Goal: Information Seeking & Learning: Learn about a topic

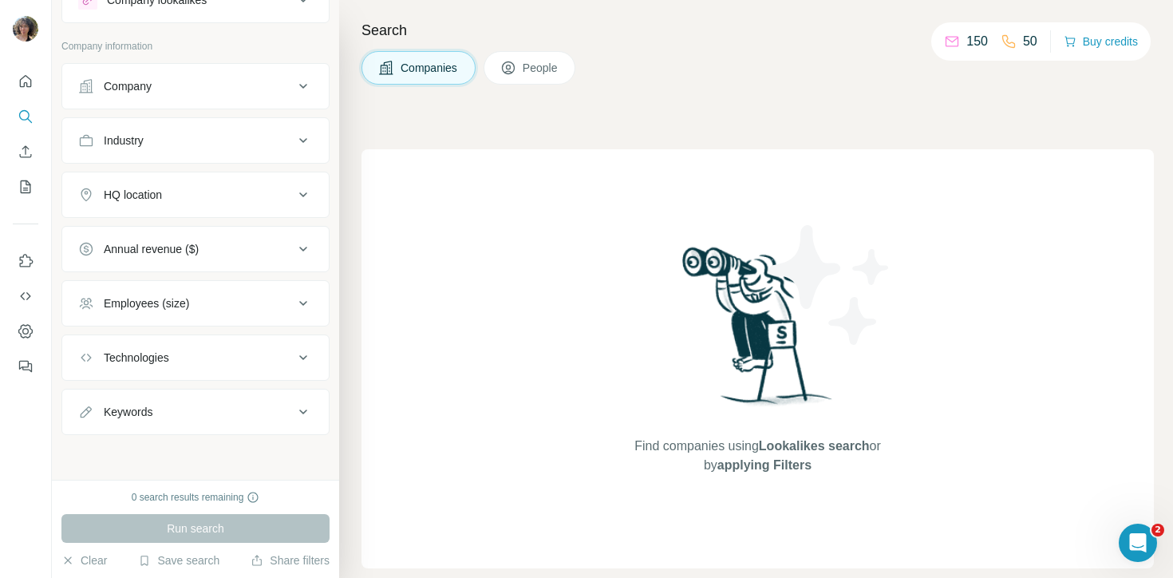
click at [176, 499] on div "0 search results remaining" at bounding box center [196, 497] width 128 height 14
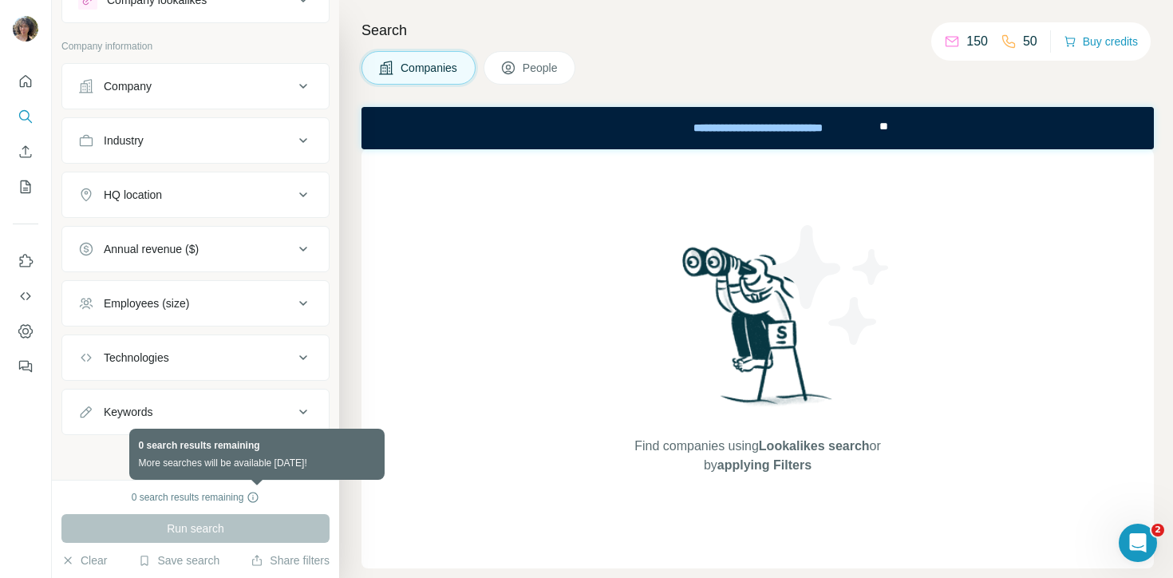
click at [259, 498] on icon at bounding box center [253, 497] width 13 height 13
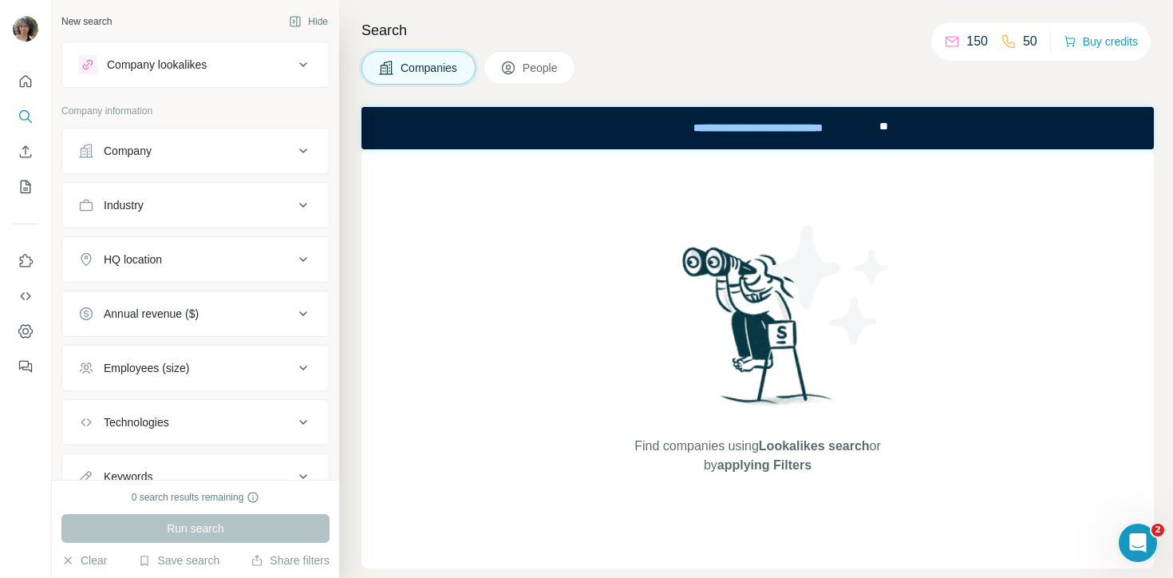
scroll to position [65, 0]
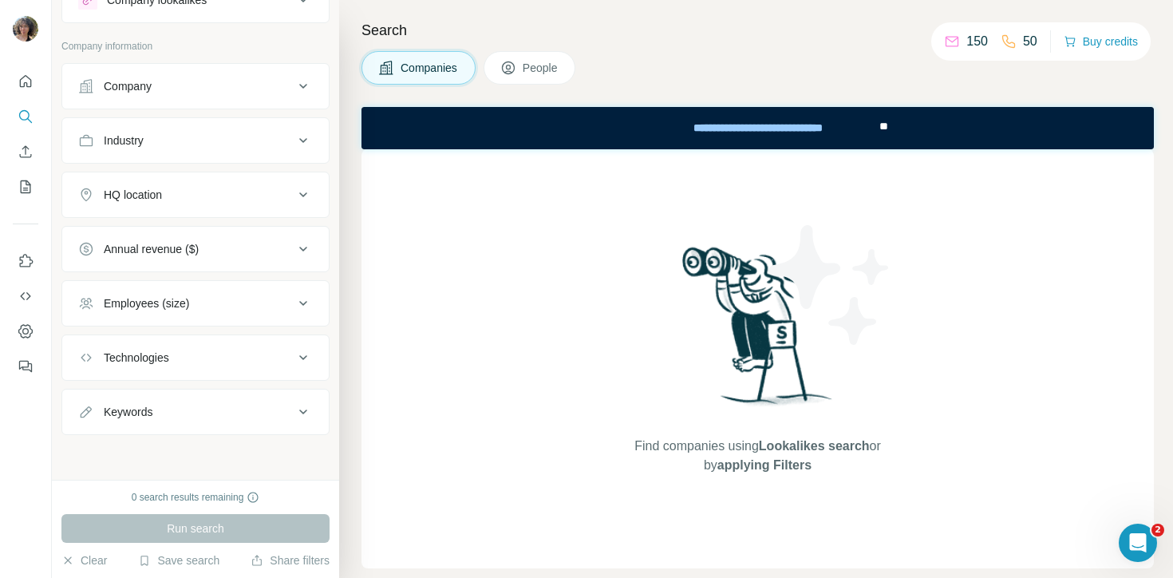
click at [199, 227] on div "Annual revenue ($)" at bounding box center [195, 249] width 268 height 46
click at [199, 257] on button "Annual revenue ($)" at bounding box center [195, 249] width 267 height 38
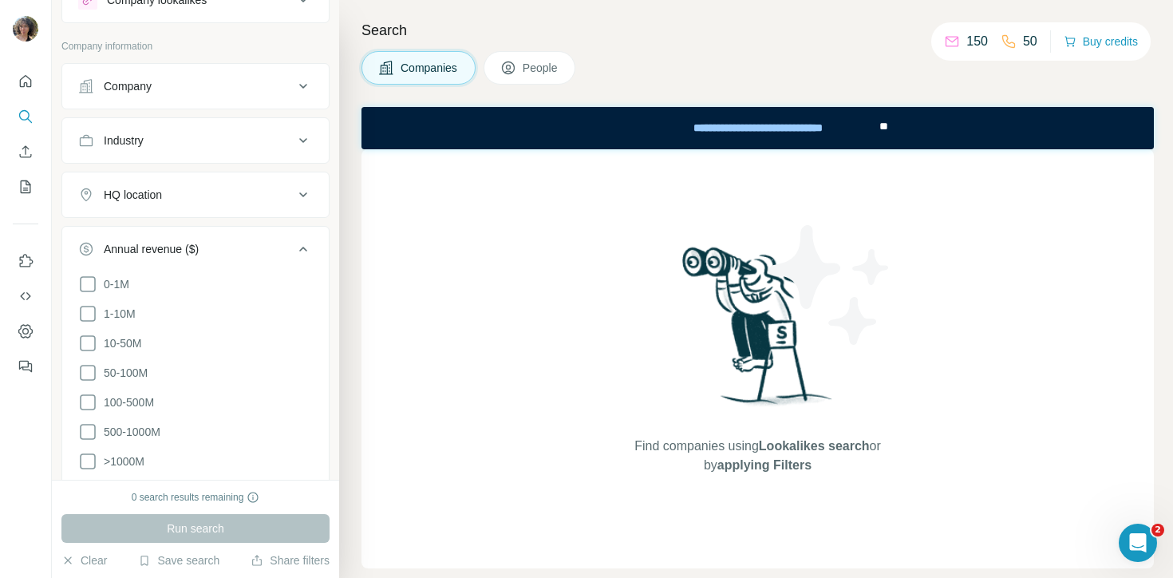
click at [195, 289] on li "0-1M" at bounding box center [195, 284] width 235 height 20
click at [125, 289] on span "0-1M" at bounding box center [113, 284] width 32 height 16
click at [89, 287] on icon at bounding box center [87, 283] width 19 height 19
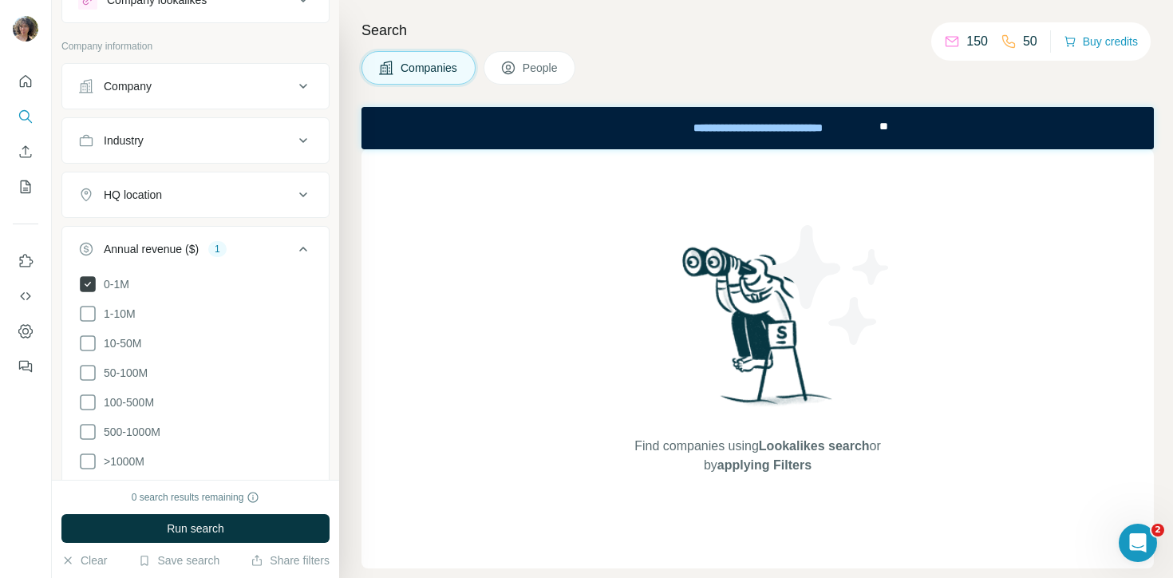
click at [90, 286] on icon at bounding box center [88, 284] width 16 height 16
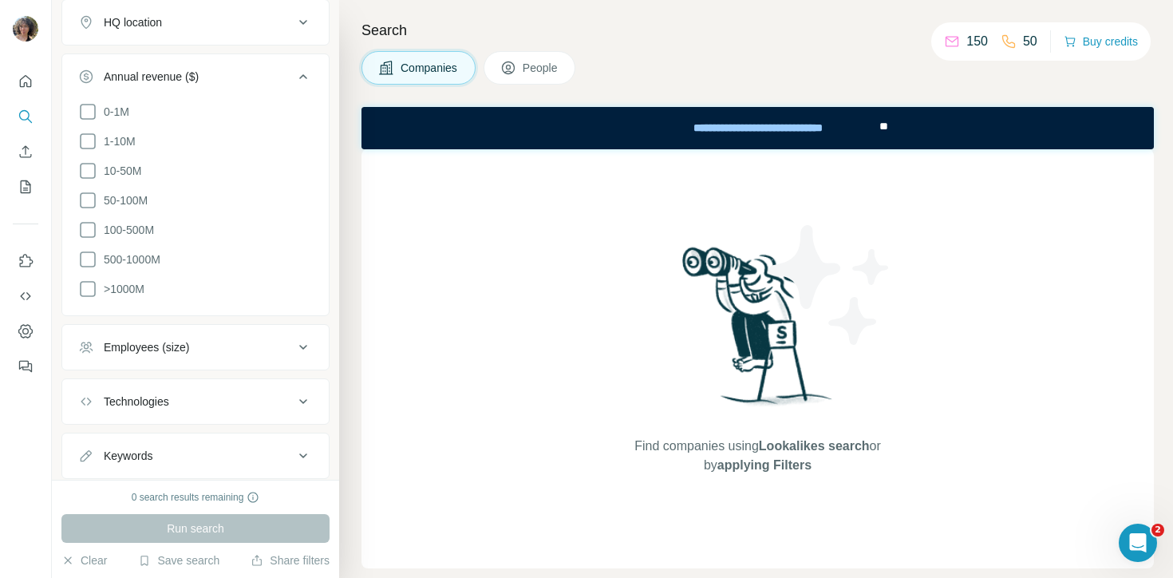
scroll to position [278, 0]
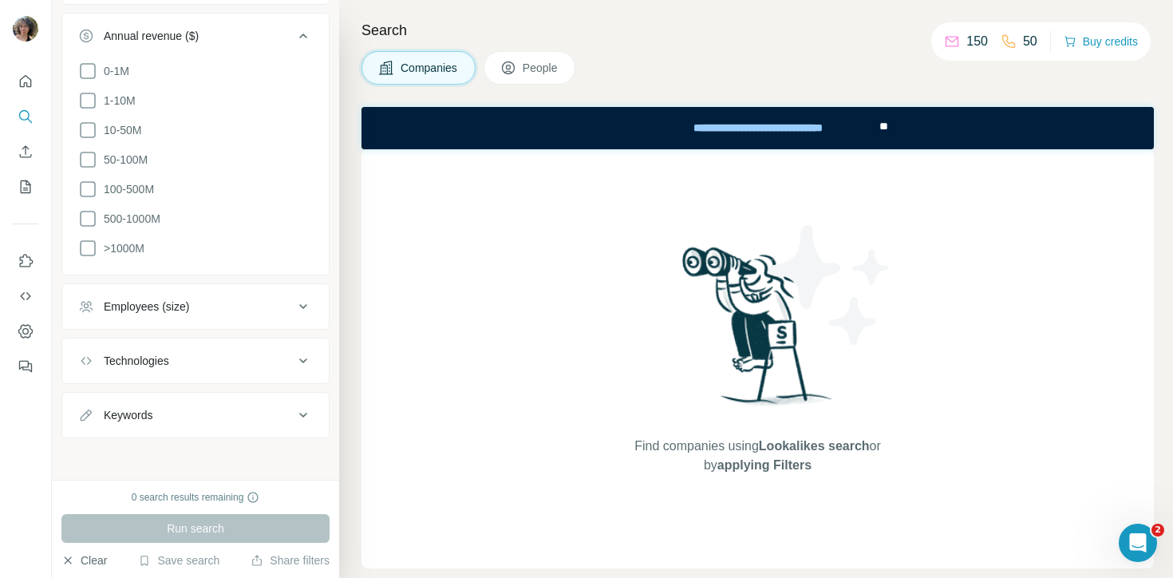
click at [77, 563] on button "Clear" at bounding box center [83, 560] width 45 height 16
click at [69, 559] on icon "button" at bounding box center [68, 559] width 7 height 7
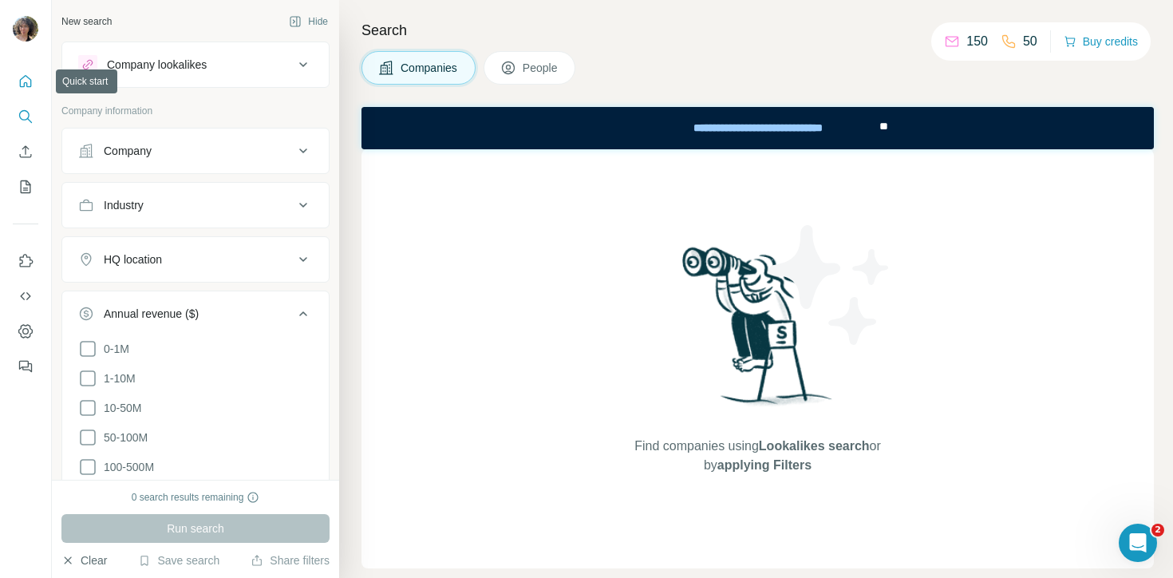
click at [31, 81] on icon "Quick start" at bounding box center [26, 81] width 16 height 16
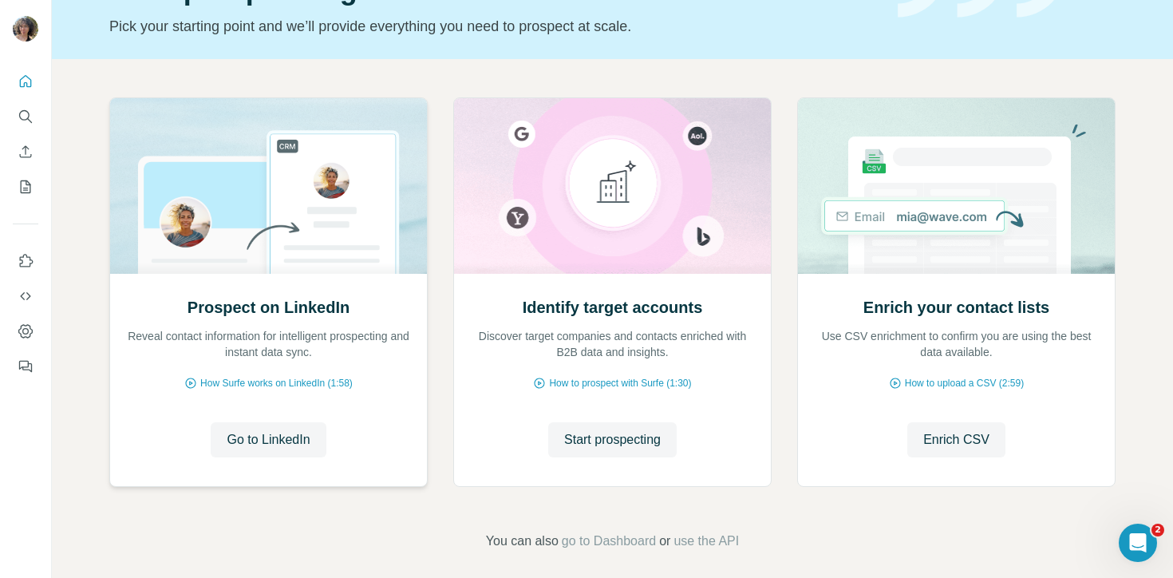
scroll to position [112, 0]
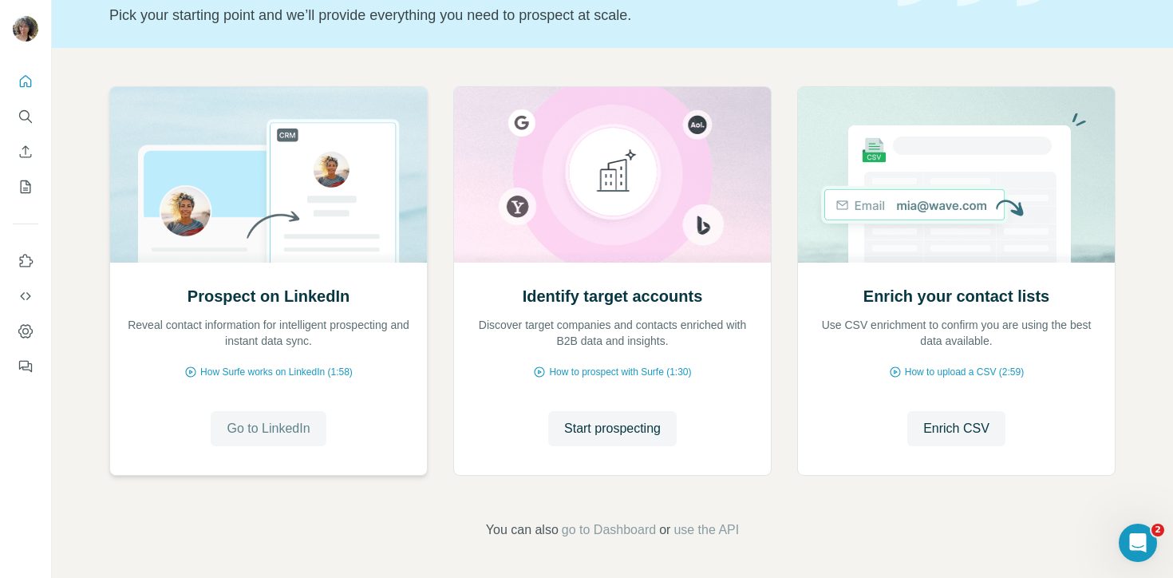
click at [284, 433] on span "Go to LinkedIn" at bounding box center [268, 428] width 83 height 19
click at [22, 90] on button "Quick start" at bounding box center [26, 81] width 26 height 29
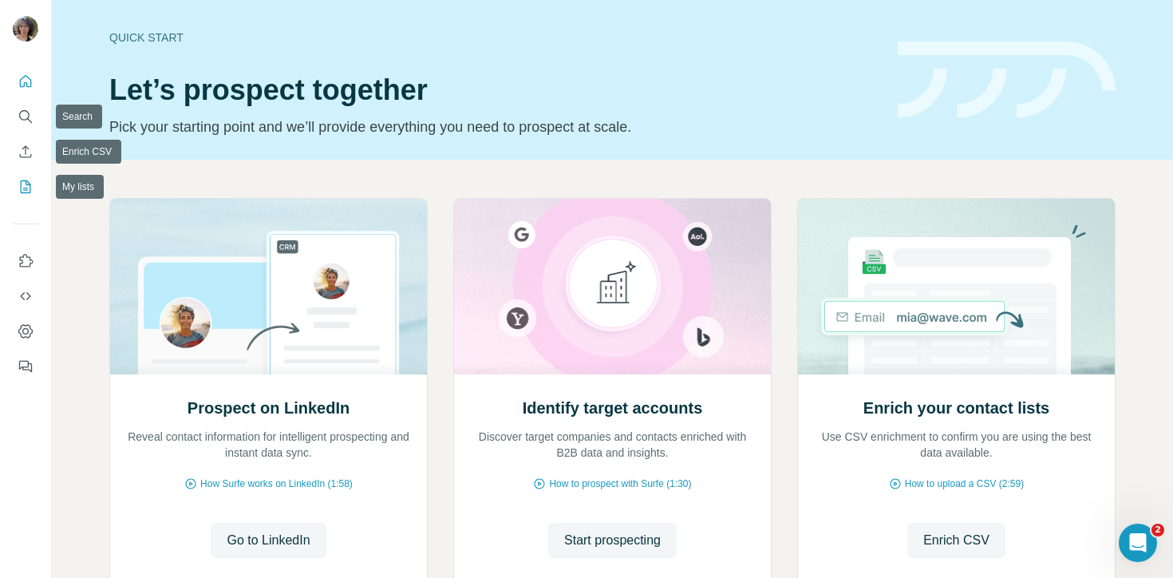
click at [26, 191] on icon "My lists" at bounding box center [26, 187] width 16 height 16
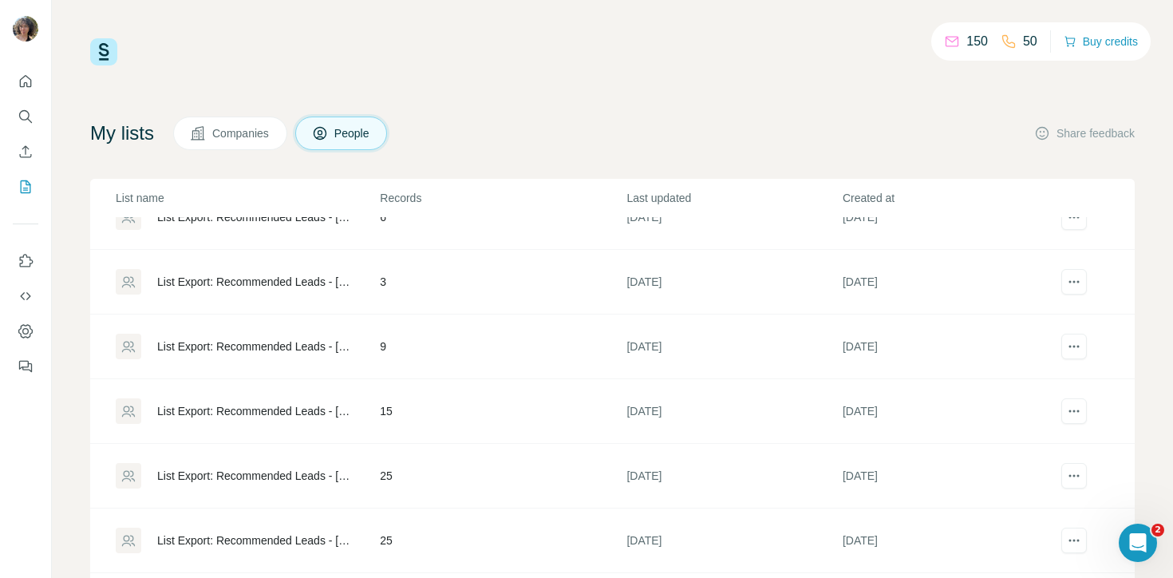
scroll to position [125, 0]
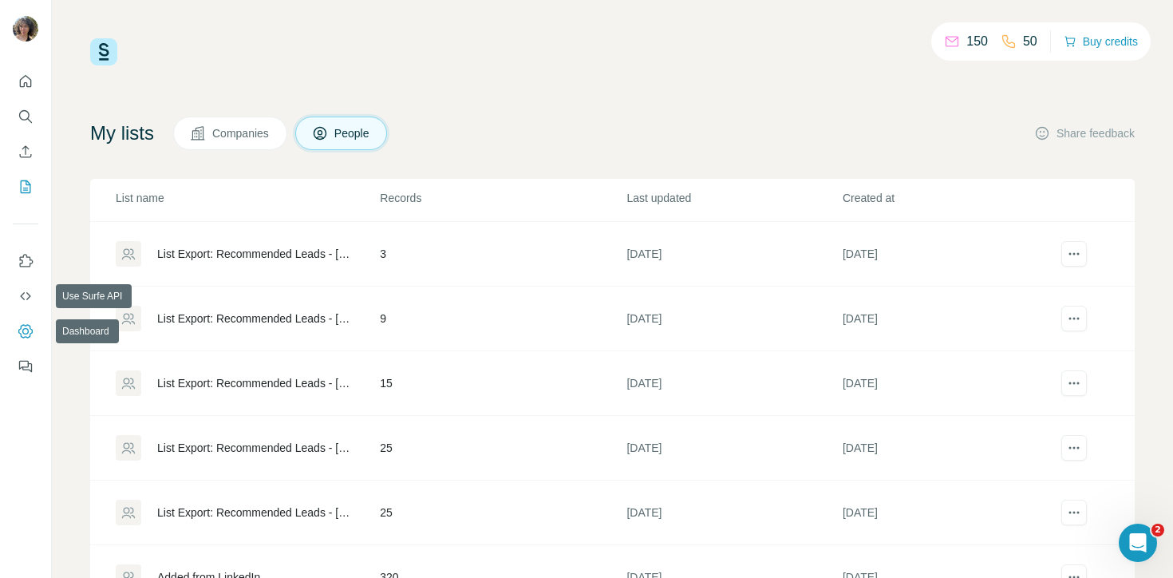
click at [22, 326] on icon "Dashboard" at bounding box center [26, 331] width 16 height 16
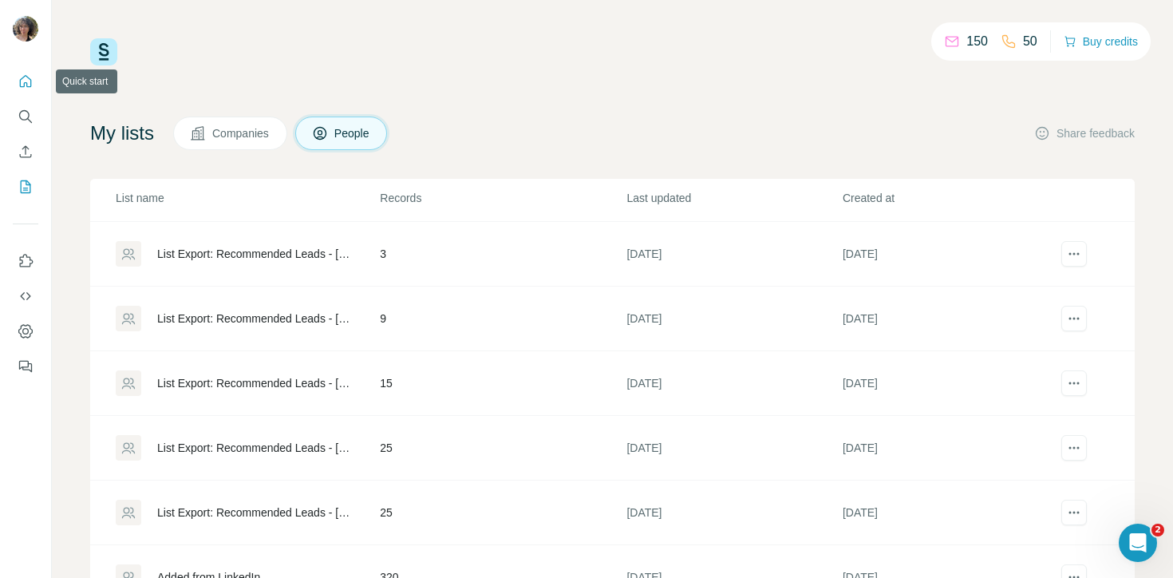
click at [18, 82] on icon "Quick start" at bounding box center [26, 81] width 16 height 16
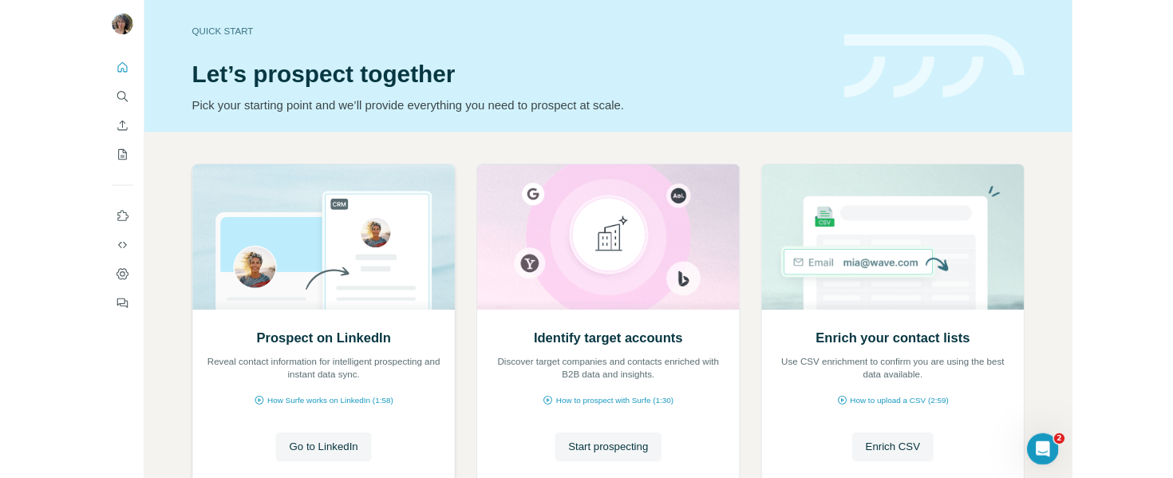
scroll to position [112, 0]
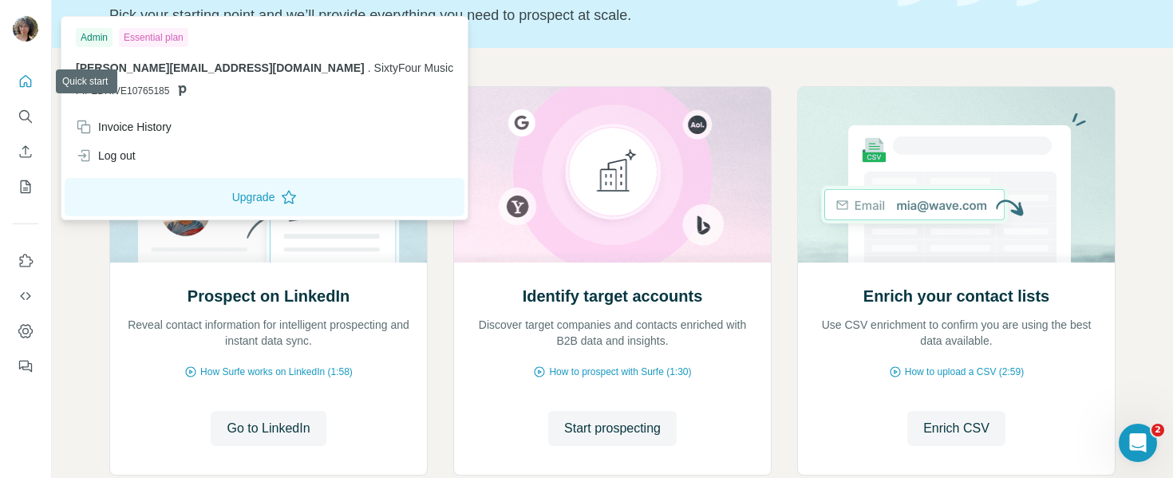
click at [13, 78] on button "Quick start" at bounding box center [26, 81] width 26 height 29
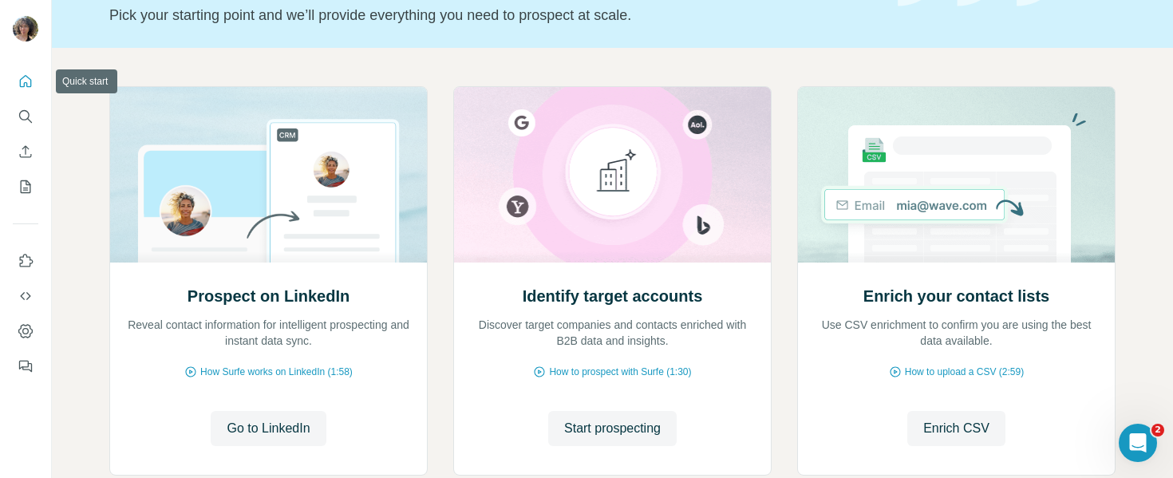
click at [17, 83] on button "Quick start" at bounding box center [26, 81] width 26 height 29
click at [17, 109] on button "Search" at bounding box center [26, 116] width 26 height 29
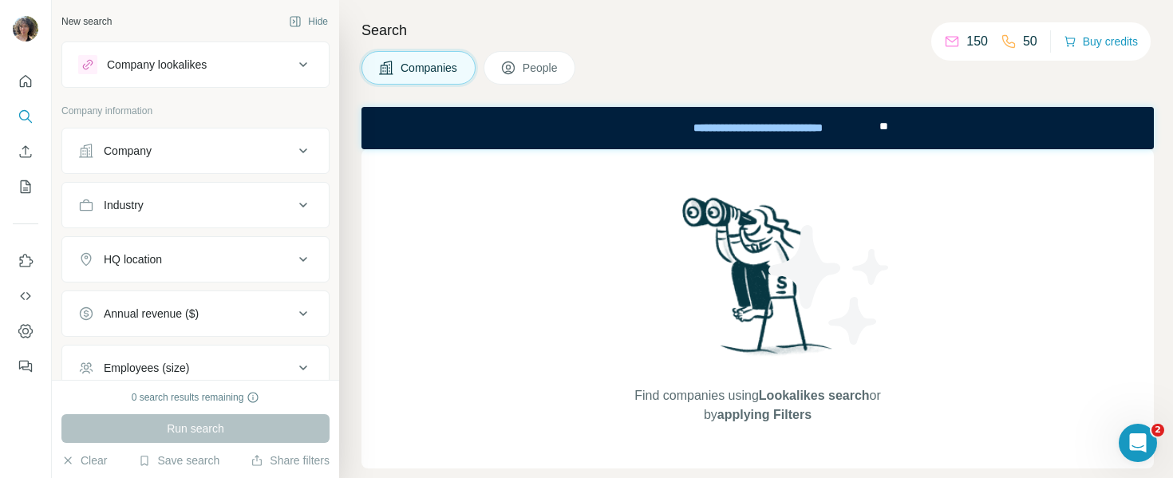
scroll to position [164, 0]
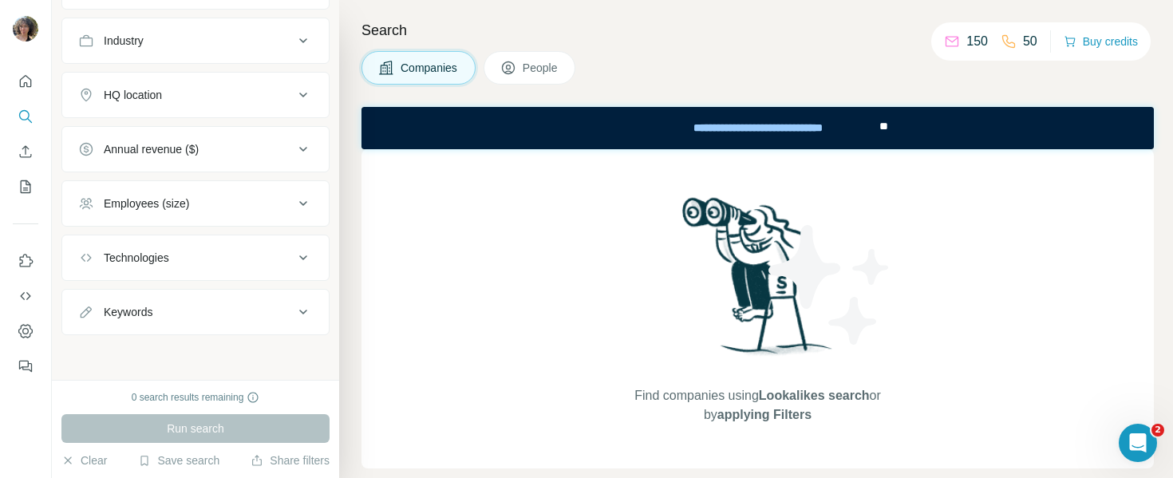
click at [203, 402] on div "0 search results remaining" at bounding box center [196, 397] width 128 height 14
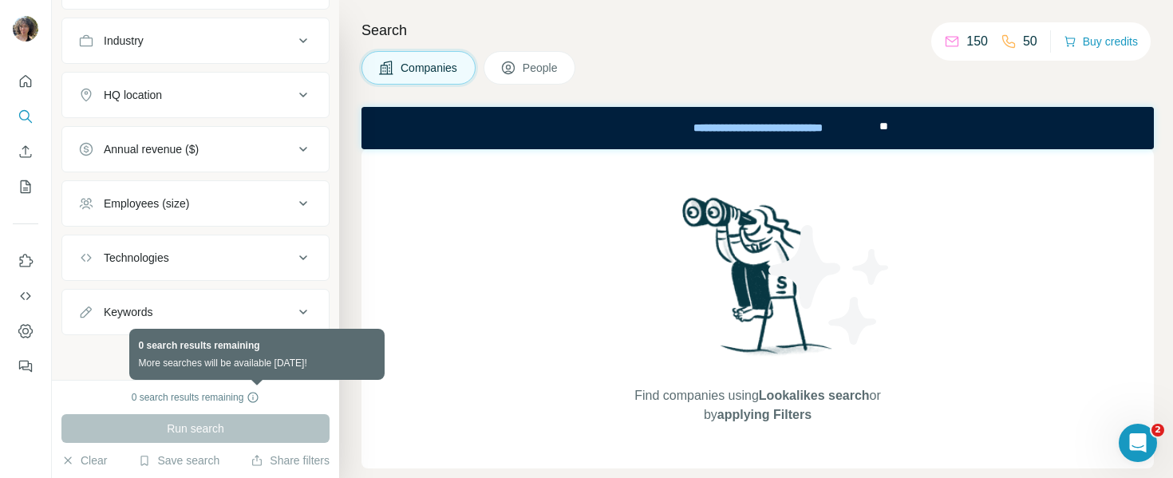
click at [256, 394] on icon at bounding box center [253, 397] width 13 height 13
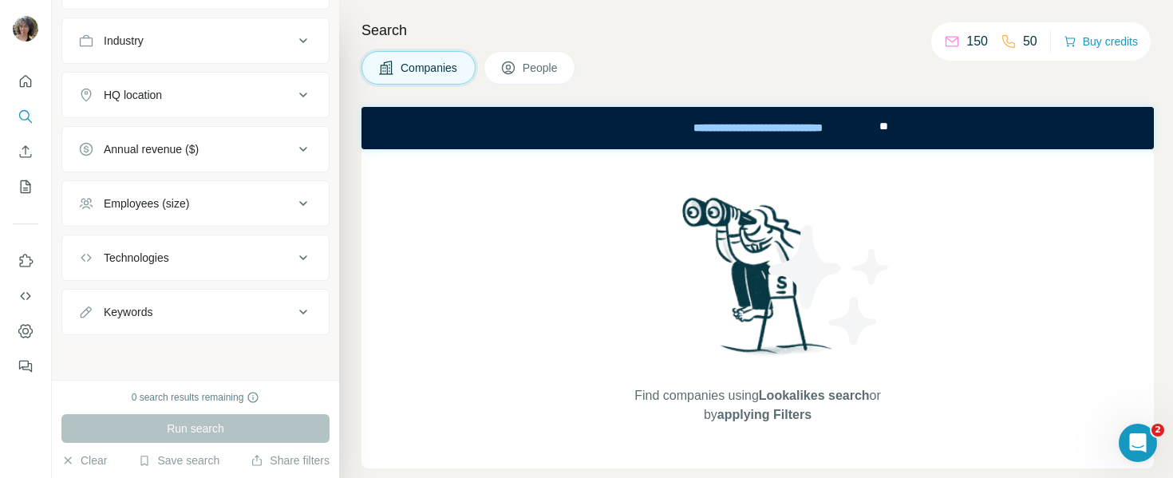
click at [219, 397] on div "0 search results remaining" at bounding box center [196, 397] width 128 height 14
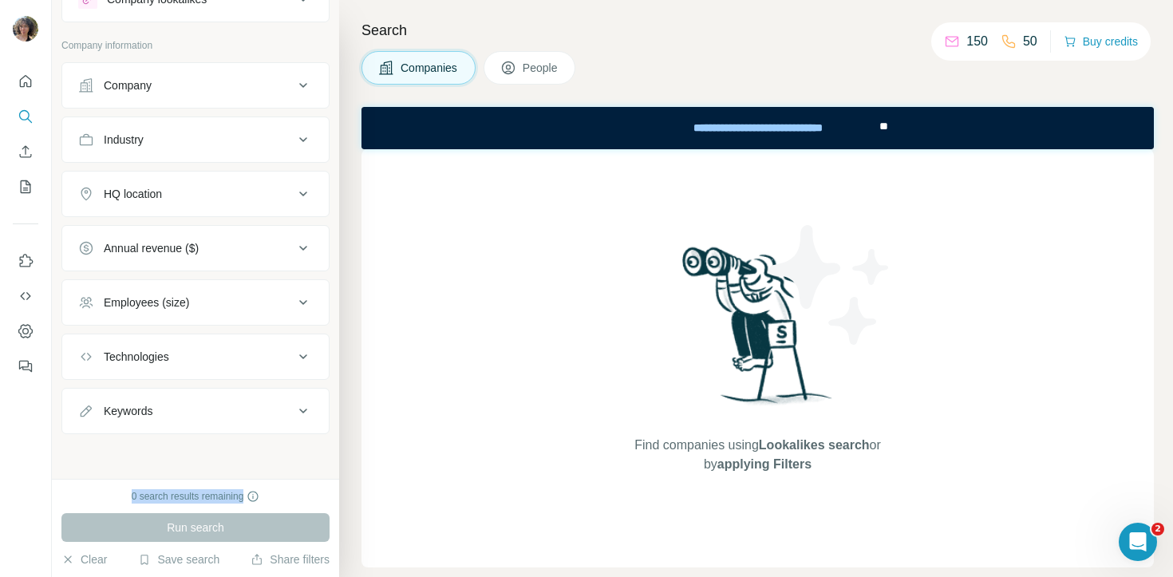
scroll to position [65, 0]
